Goal: Task Accomplishment & Management: Complete application form

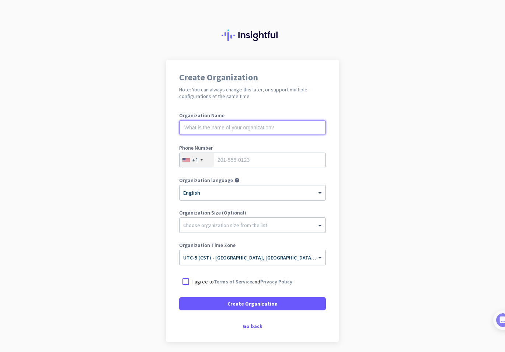
click at [251, 125] on input "text" at bounding box center [252, 127] width 147 height 15
click at [182, 155] on div "+1" at bounding box center [196, 160] width 34 height 14
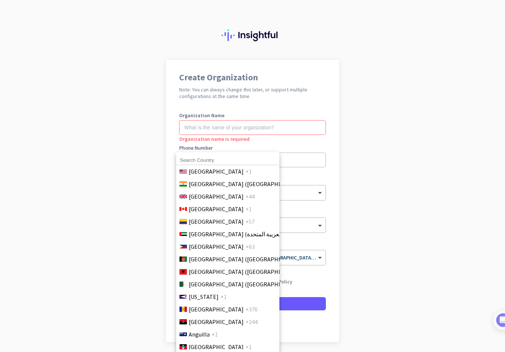
click at [209, 158] on input at bounding box center [227, 160] width 103 height 10
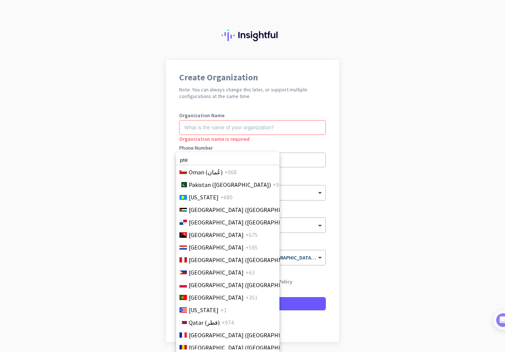
scroll to position [2109, 0]
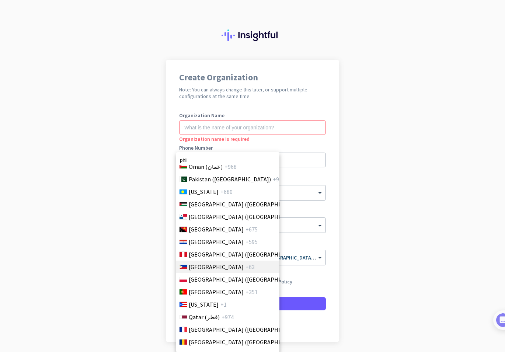
type input "phil"
click at [245, 266] on span "+63" at bounding box center [249, 266] width 9 height 9
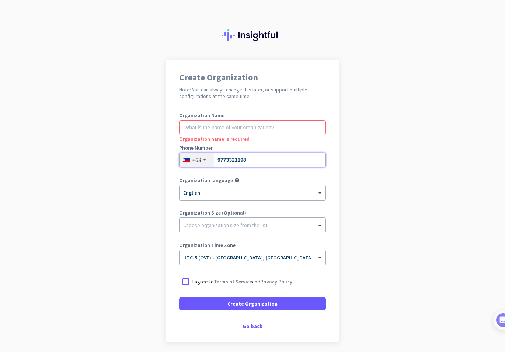
type input "9773321198"
click at [247, 122] on input "text" at bounding box center [252, 127] width 147 height 15
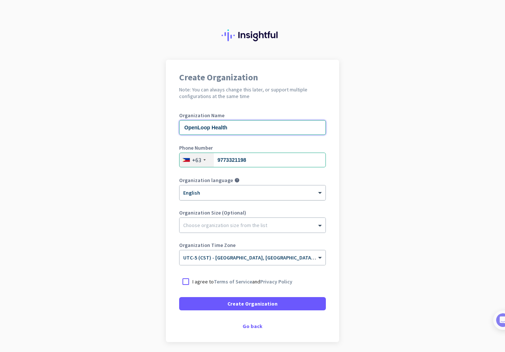
type input "OpenLoop Health"
click at [244, 194] on div "× English" at bounding box center [247, 193] width 137 height 6
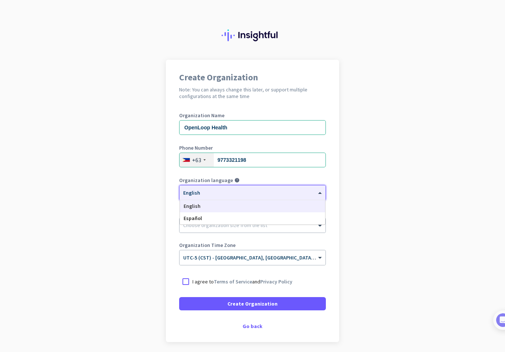
click at [245, 207] on div "English" at bounding box center [252, 206] width 145 height 12
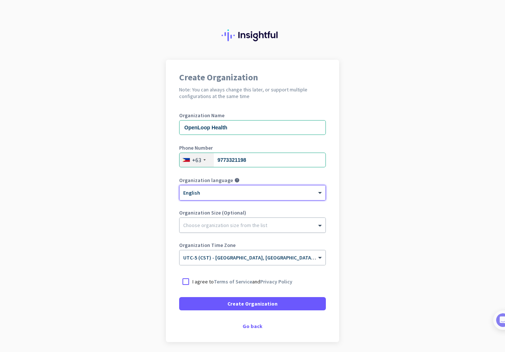
click at [241, 225] on div at bounding box center [252, 223] width 146 height 7
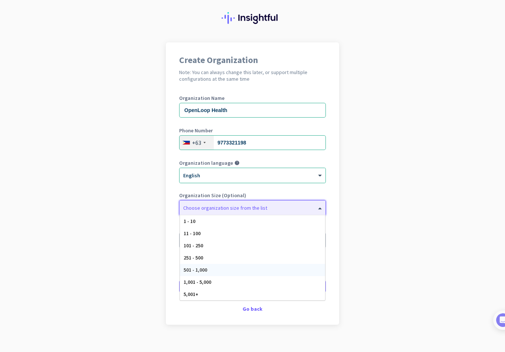
scroll to position [27, 0]
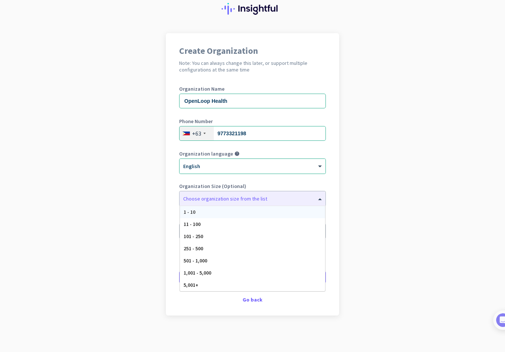
click at [171, 178] on div "Create Organization Note: You can always change this later, or support multiple…" at bounding box center [252, 174] width 173 height 282
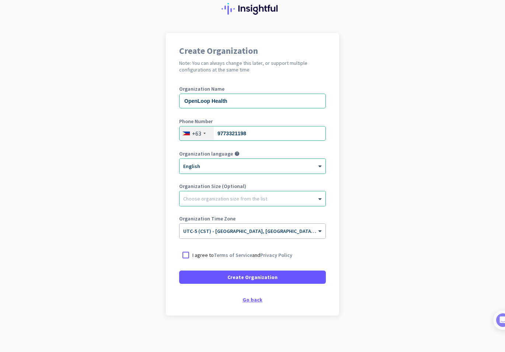
click at [252, 301] on div "Go back" at bounding box center [252, 299] width 147 height 5
